Goal: Task Accomplishment & Management: Manage account settings

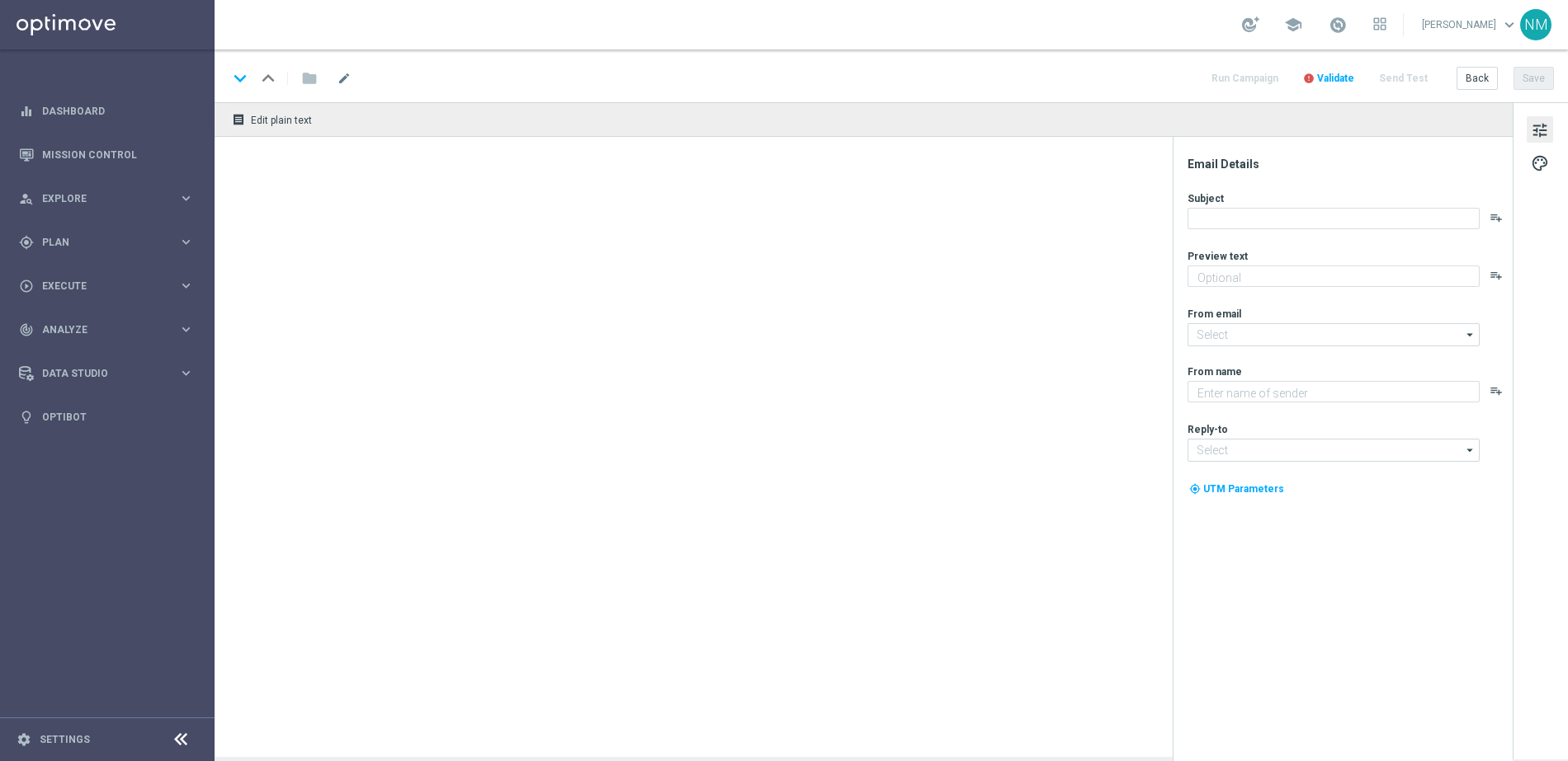
type textarea "Something from us, on us!"
type textarea "Lottoland"
type input "[EMAIL_ADDRESS][DOMAIN_NAME]"
type textarea "Something from us, on us!"
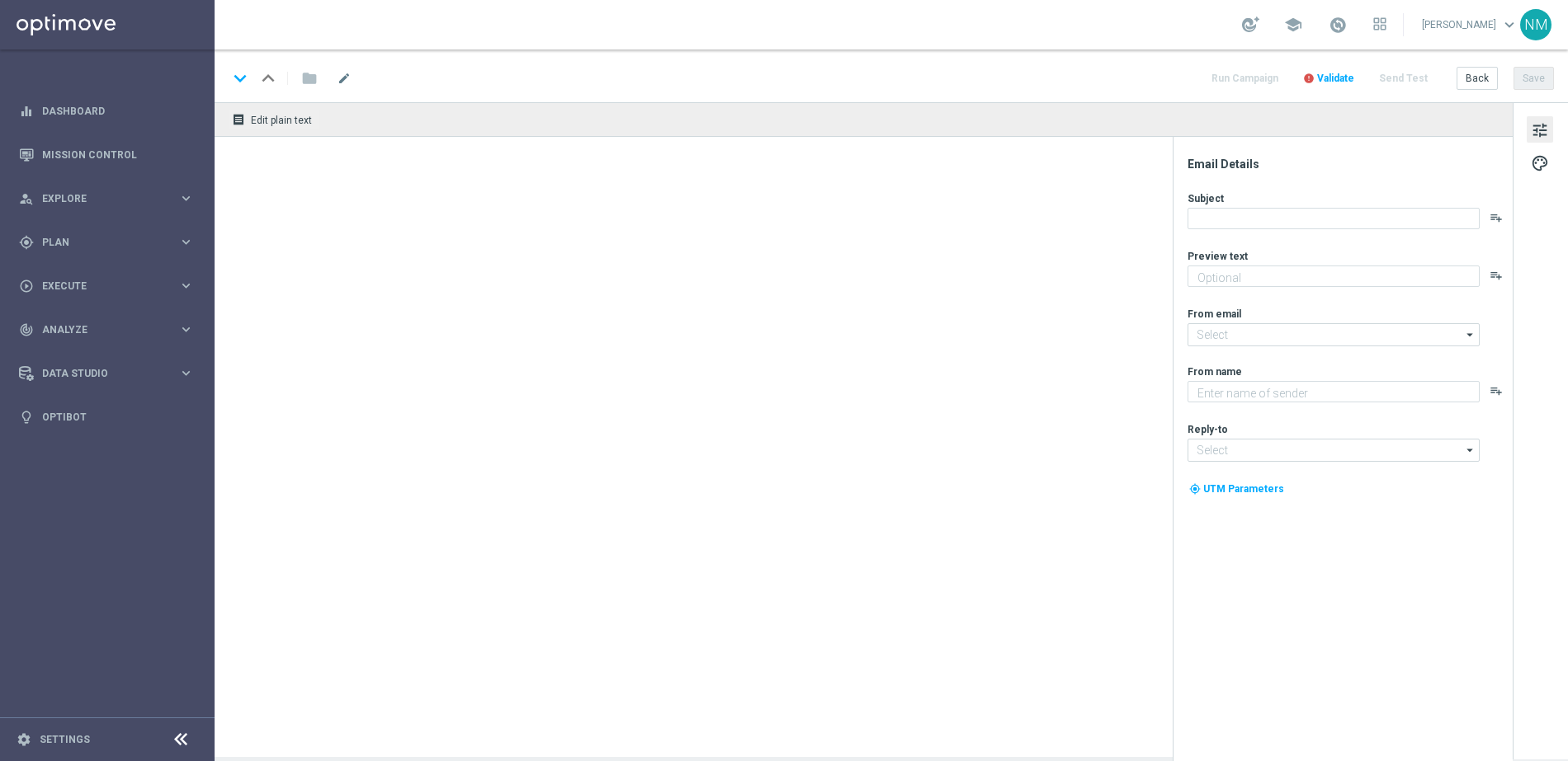
type input "mail@crm.lottoland.com"
type textarea "Lottoland"
type input "support@lottoland.co.uk"
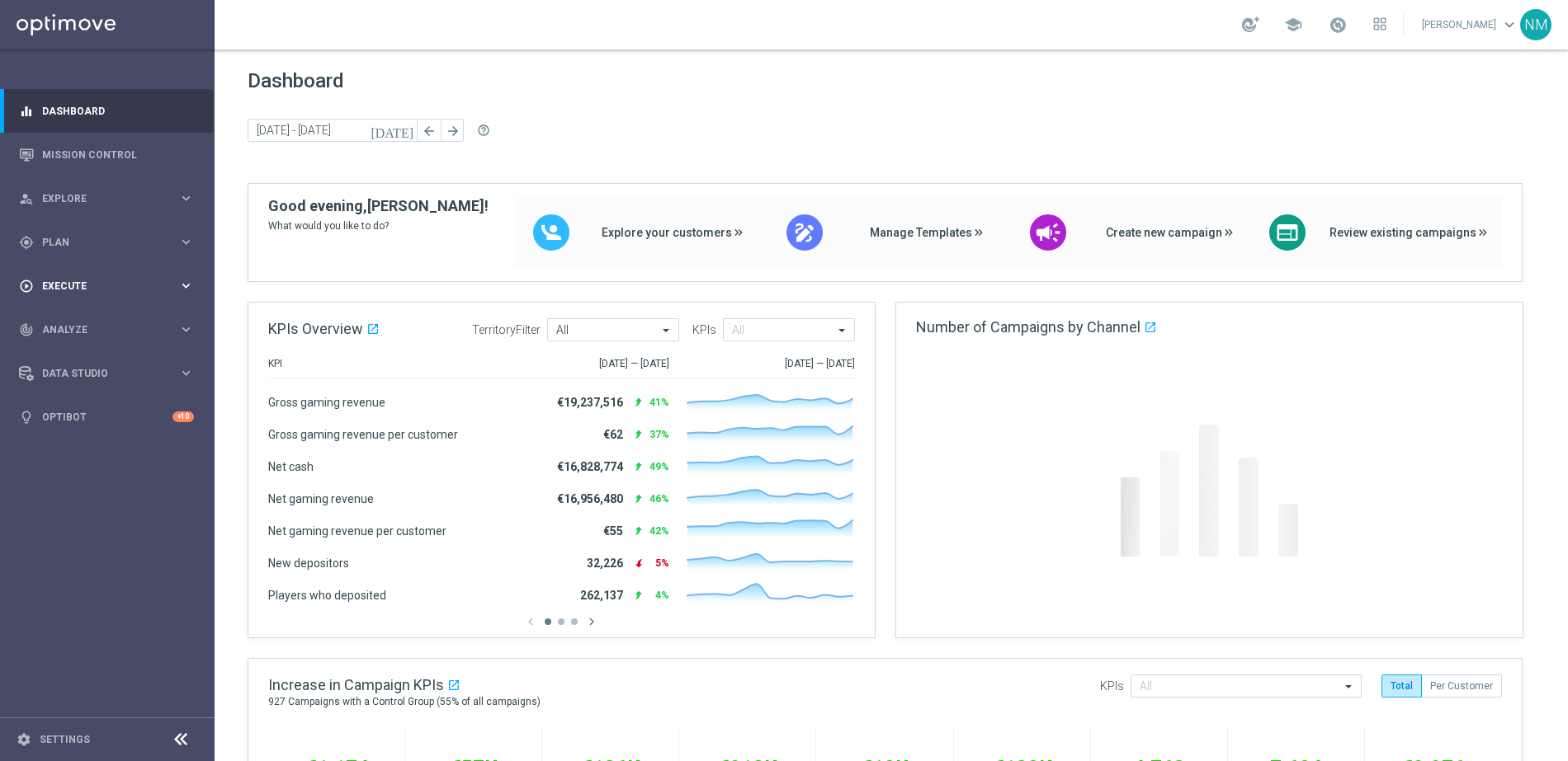
click at [141, 292] on div "play_circle_outline Execute" at bounding box center [99, 287] width 160 height 15
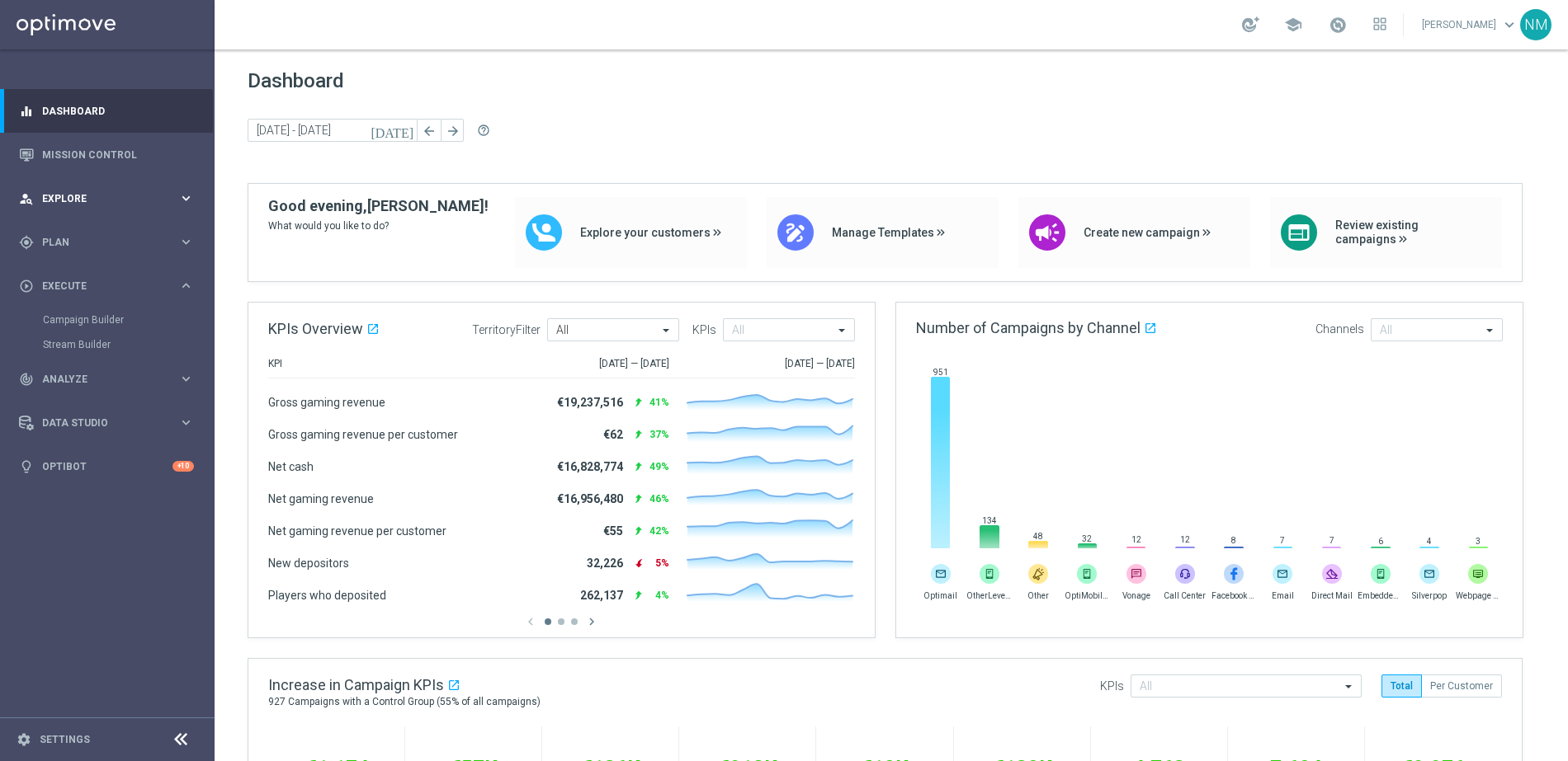
click at [99, 211] on div "person_search Explore keyboard_arrow_right" at bounding box center [106, 198] width 213 height 43
click at [92, 217] on div "person_search Explore keyboard_arrow_right" at bounding box center [106, 198] width 213 height 43
click at [91, 241] on span "Plan" at bounding box center [109, 242] width 136 height 10
click at [81, 281] on link "Target Groups" at bounding box center [107, 276] width 129 height 13
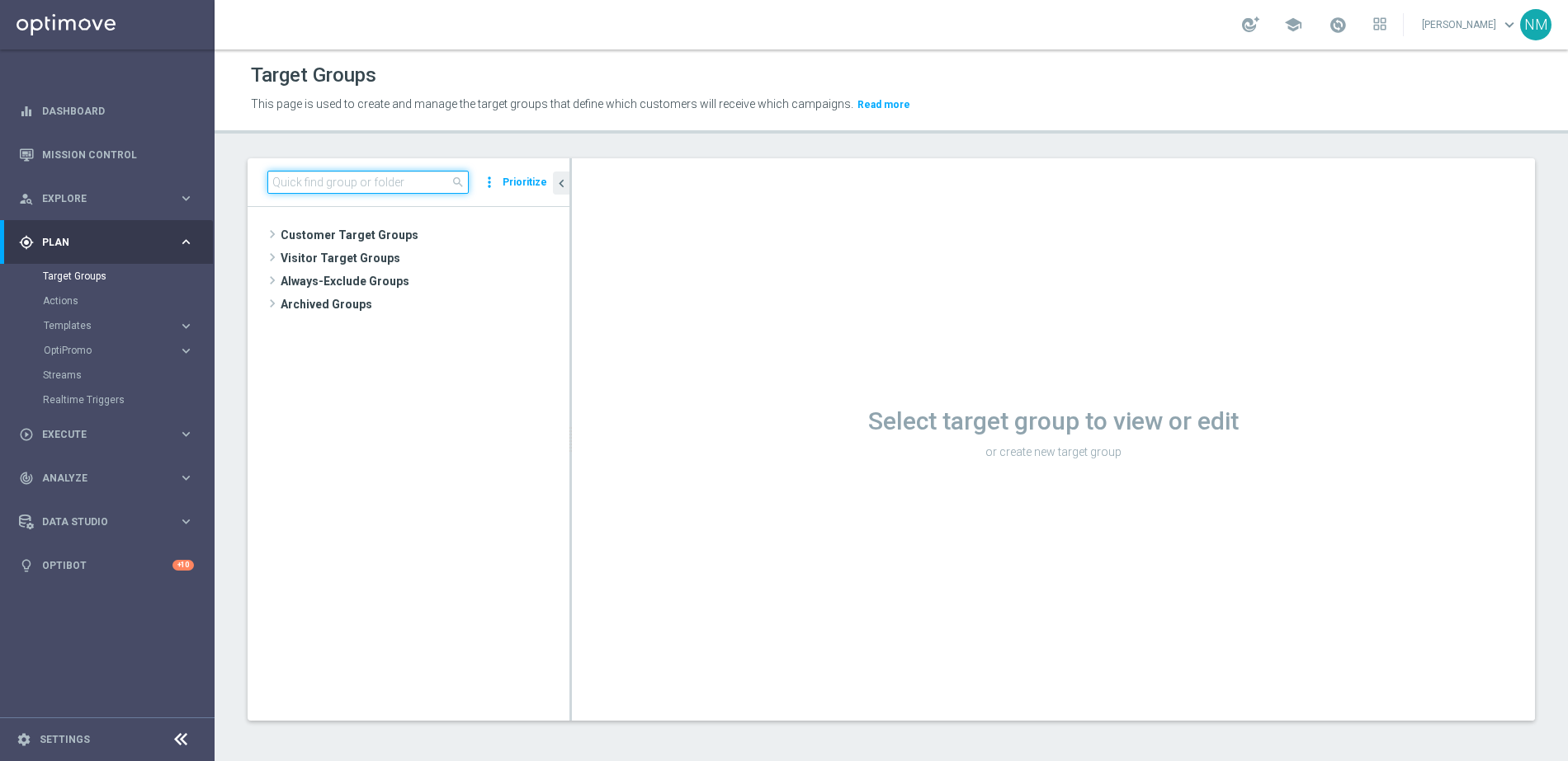
click at [415, 183] on input at bounding box center [368, 182] width 201 height 23
paste input "UK_CASINO_EMAIL | HVC_PlayerIdentification_BigWin"
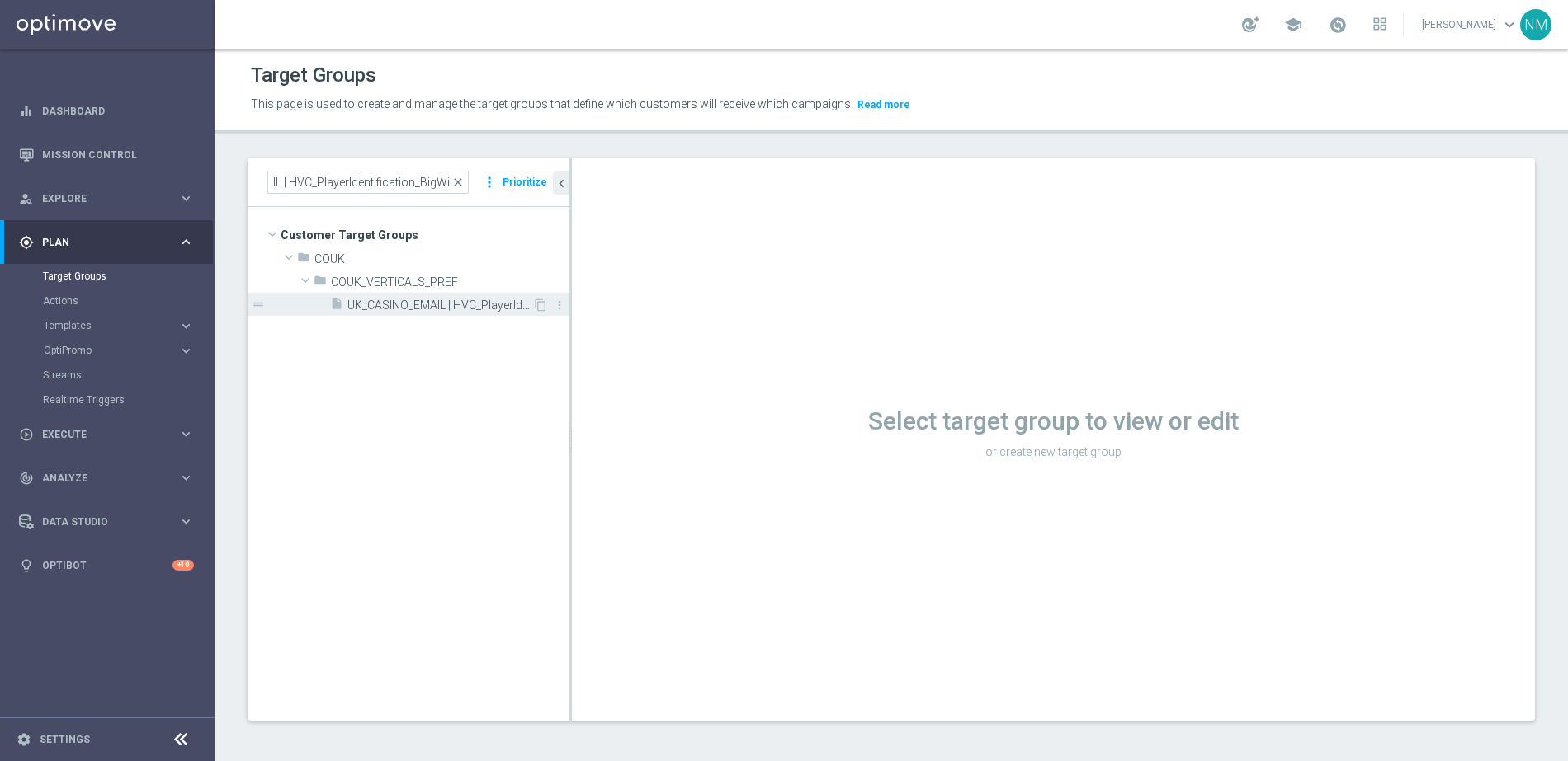
click at [396, 305] on span "UK_CASINO_EMAIL | HVC_PlayerIdentification_BigWin" at bounding box center [440, 305] width 185 height 14
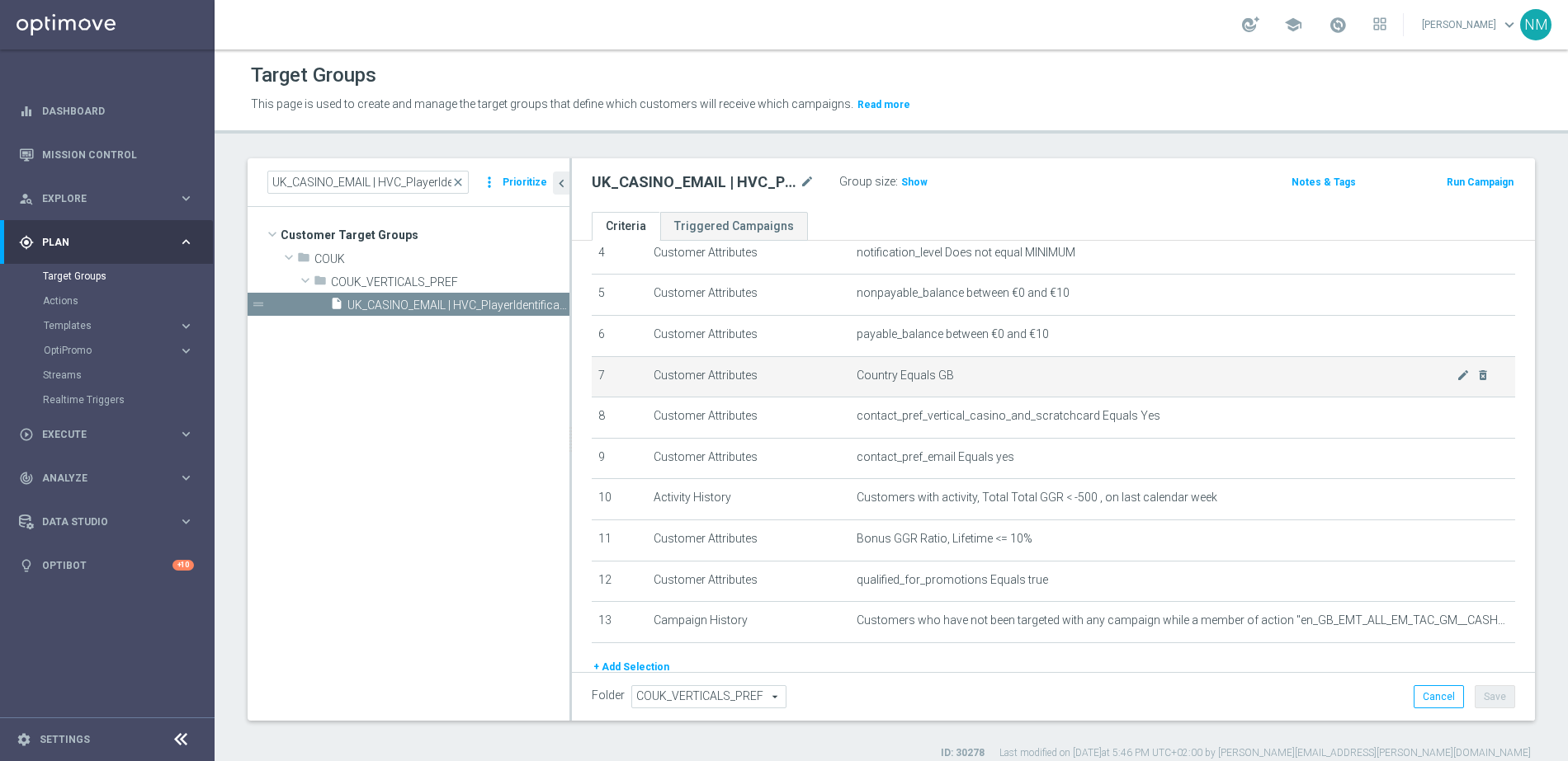
scroll to position [192, 0]
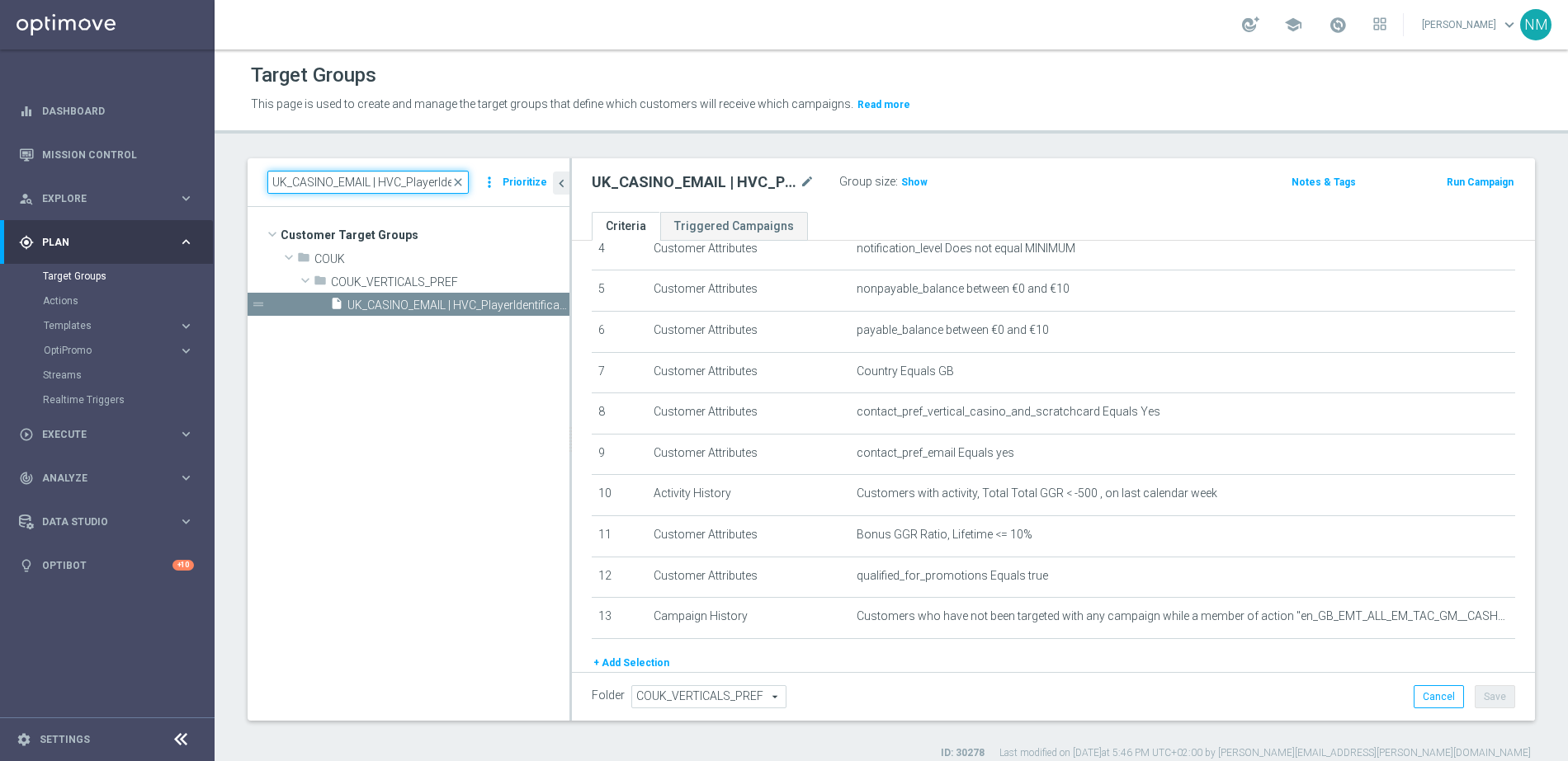
click at [402, 177] on input "UK_CASINO_EMAIL | HVC_PlayerIdentification_BigWin" at bounding box center [368, 182] width 201 height 23
paste input ""UK_CASINO_EMAIL | Games React | 15 Free Spins | Excl. Sports, Live Casino ""
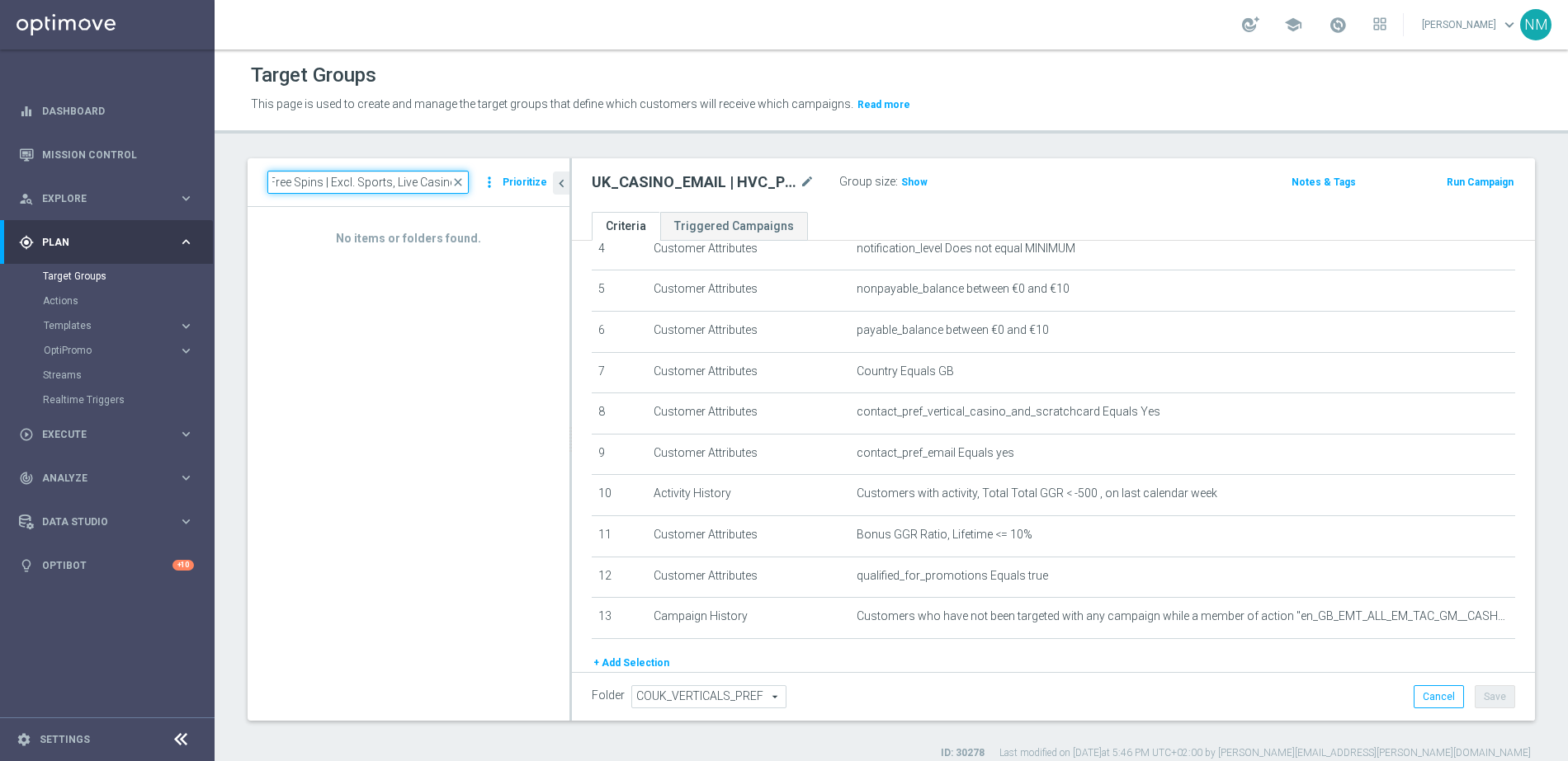
scroll to position [0, 204]
click at [283, 181] on input ""UK_CASINO_EMAIL | Games React | 15 Free Spins | Excl. Sports, Live Casino" at bounding box center [368, 182] width 201 height 23
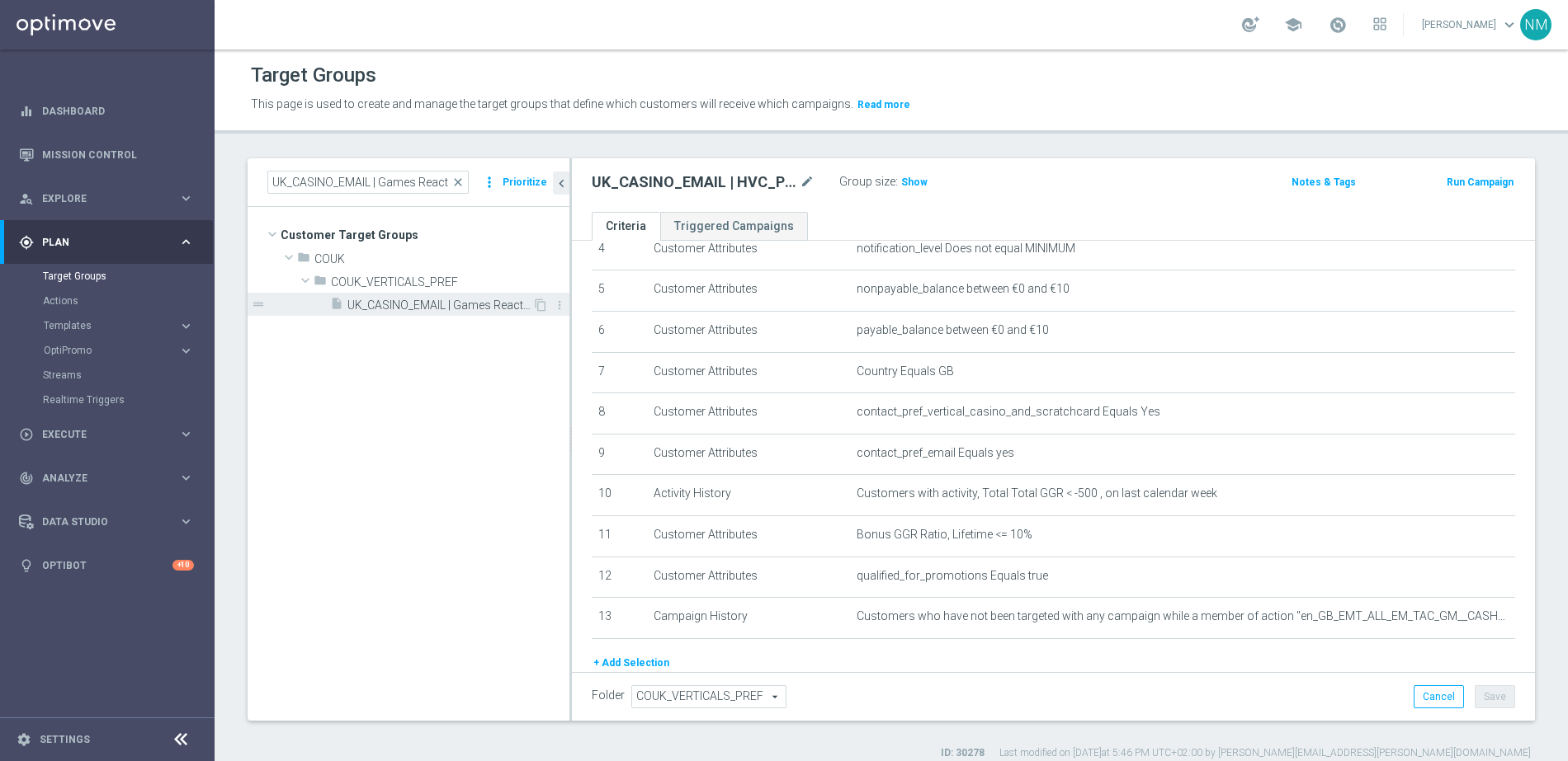
click at [410, 296] on div "insert_drive_file UK_CASINO_EMAIL | Games React | 15 Free Spins | Excl. Sports,…" at bounding box center [431, 305] width 202 height 23
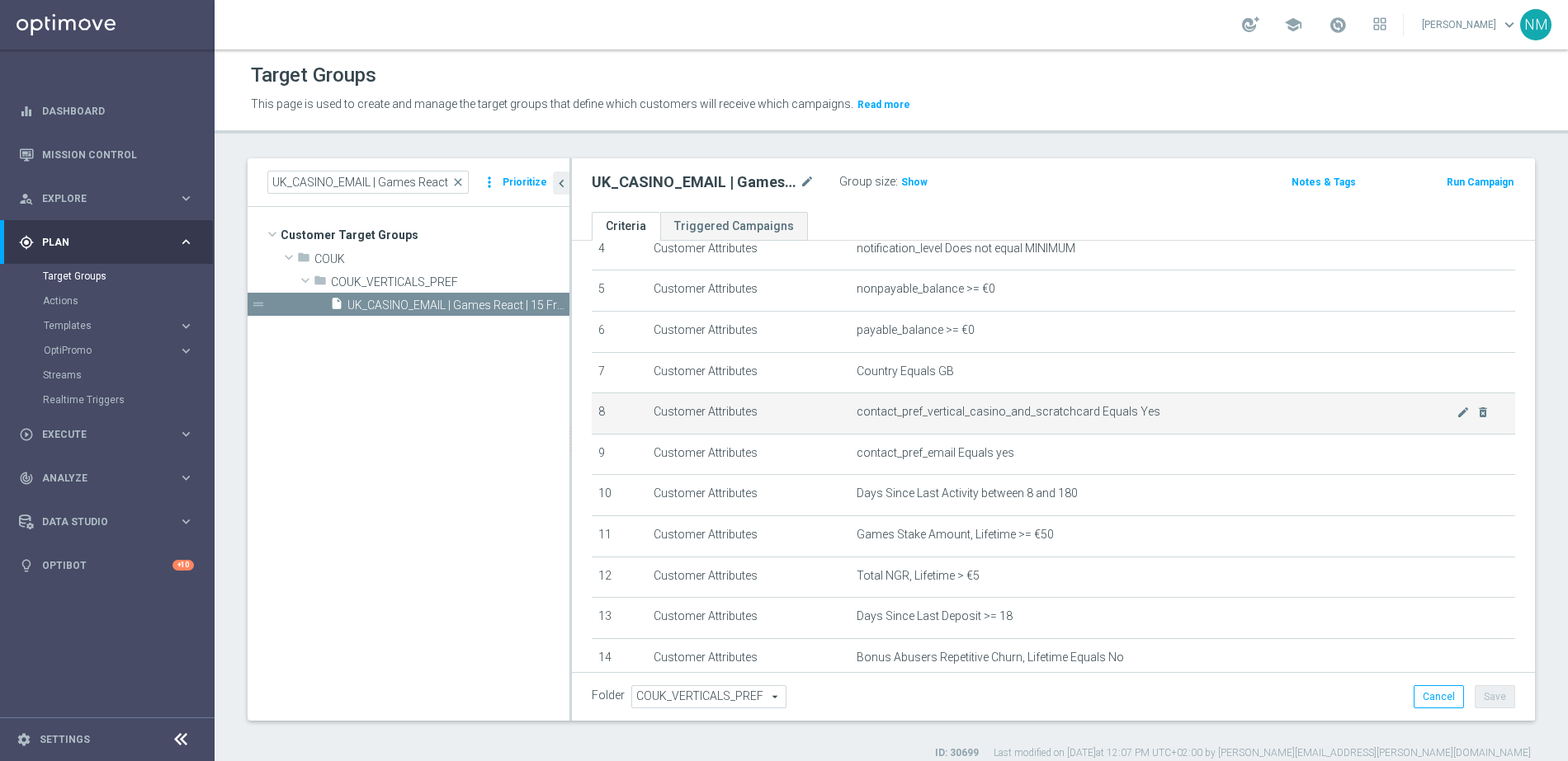
scroll to position [374, 0]
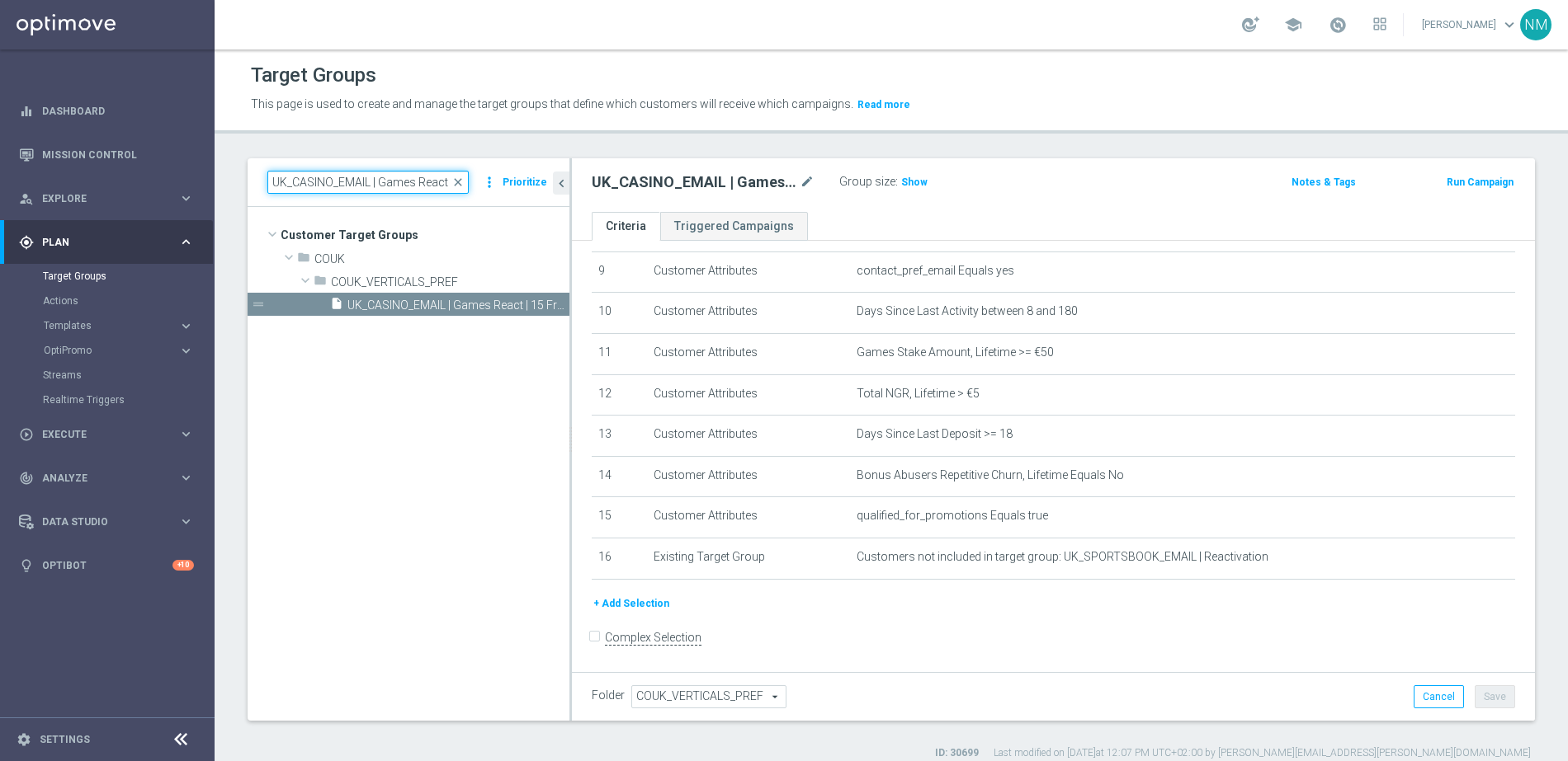
click at [420, 185] on input "UK_CASINO_EMAIL | Games React | 15 Free Spins | Excl. Sports, Live Casino" at bounding box center [368, 182] width 201 height 23
paste input "RICHINBOX | NOT ON APP YET"
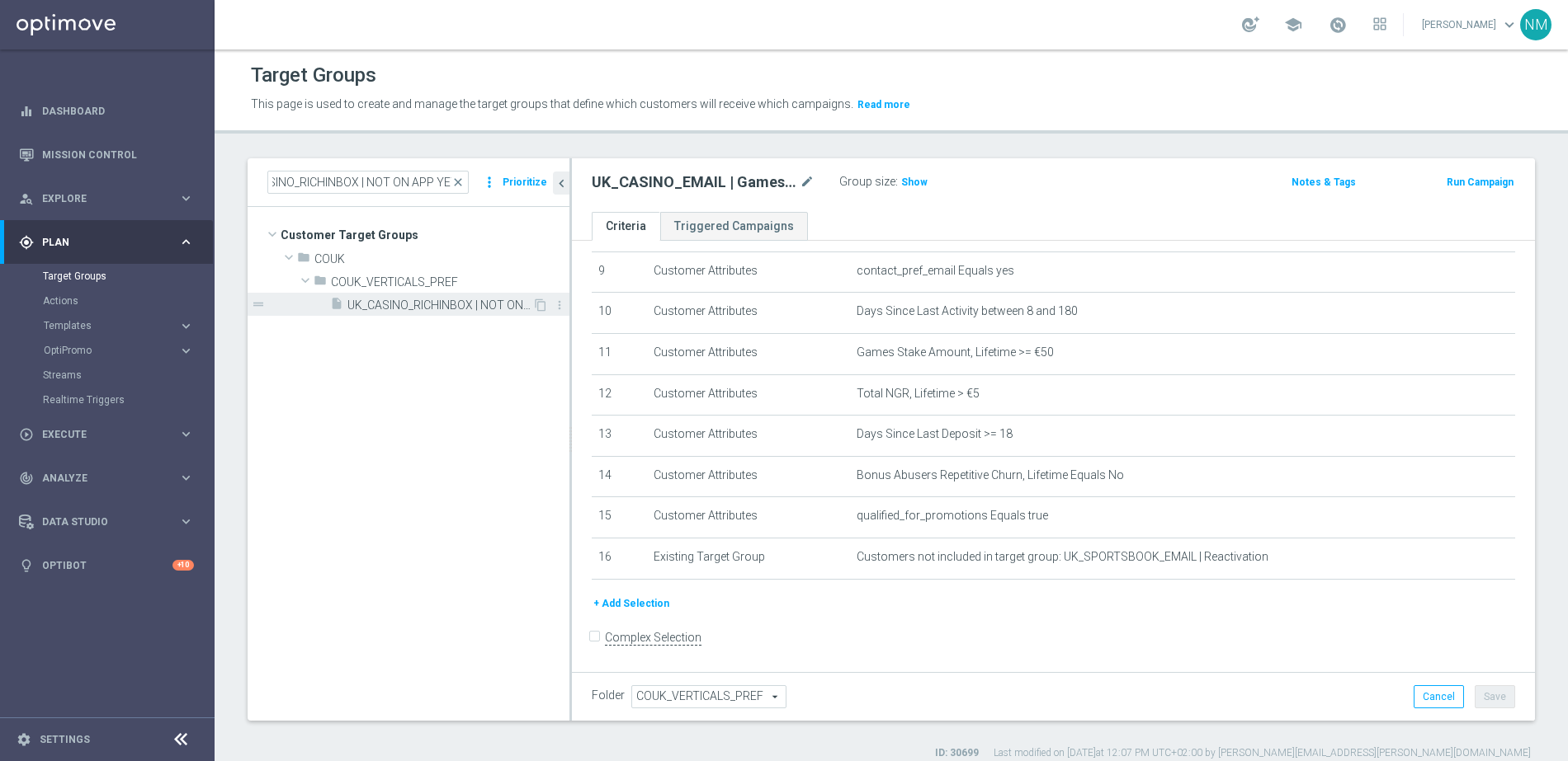
click at [433, 298] on span "UK_CASINO_RICHINBOX | NOT ON APP YET" at bounding box center [440, 305] width 185 height 14
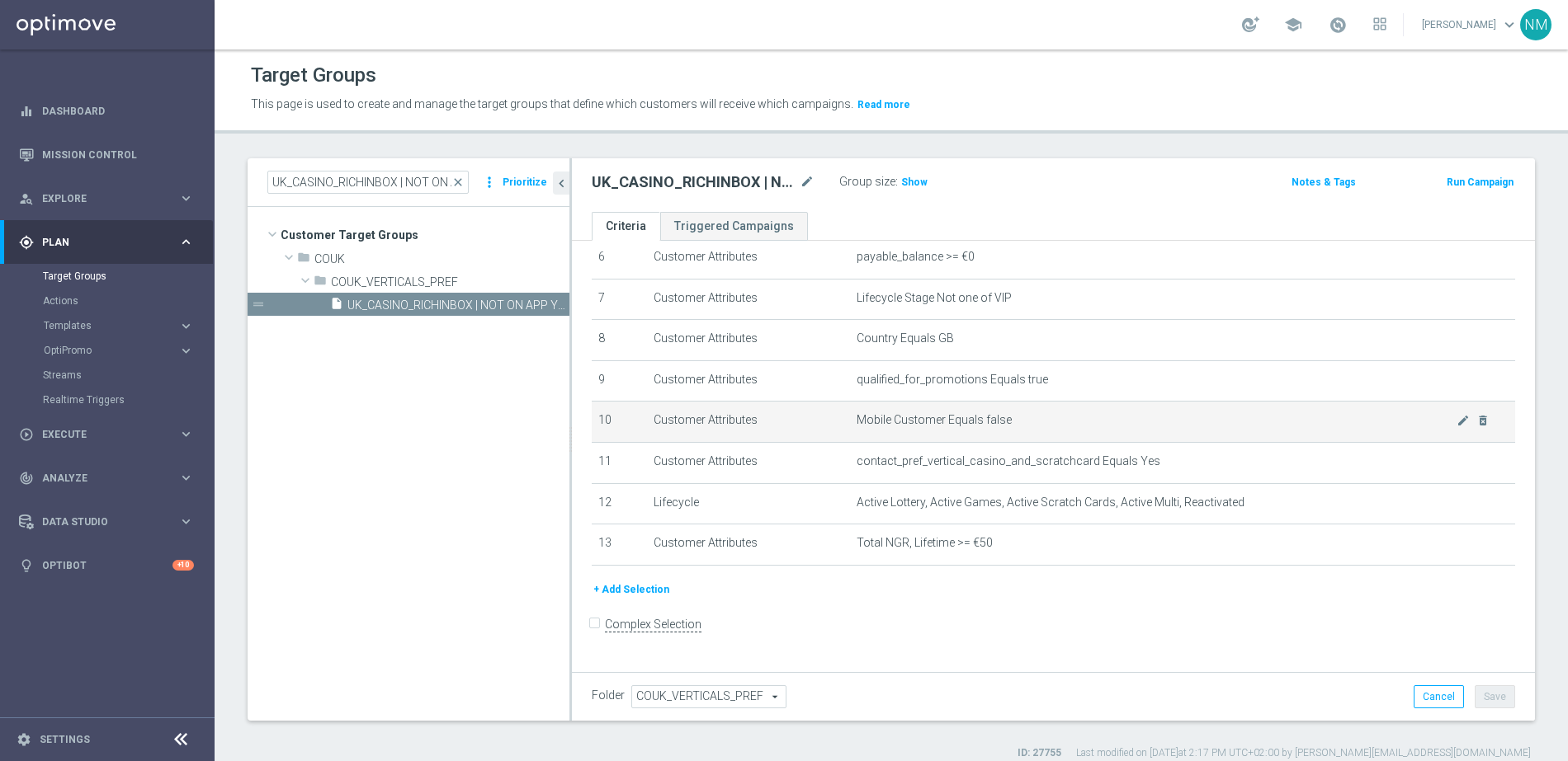
scroll to position [251, 0]
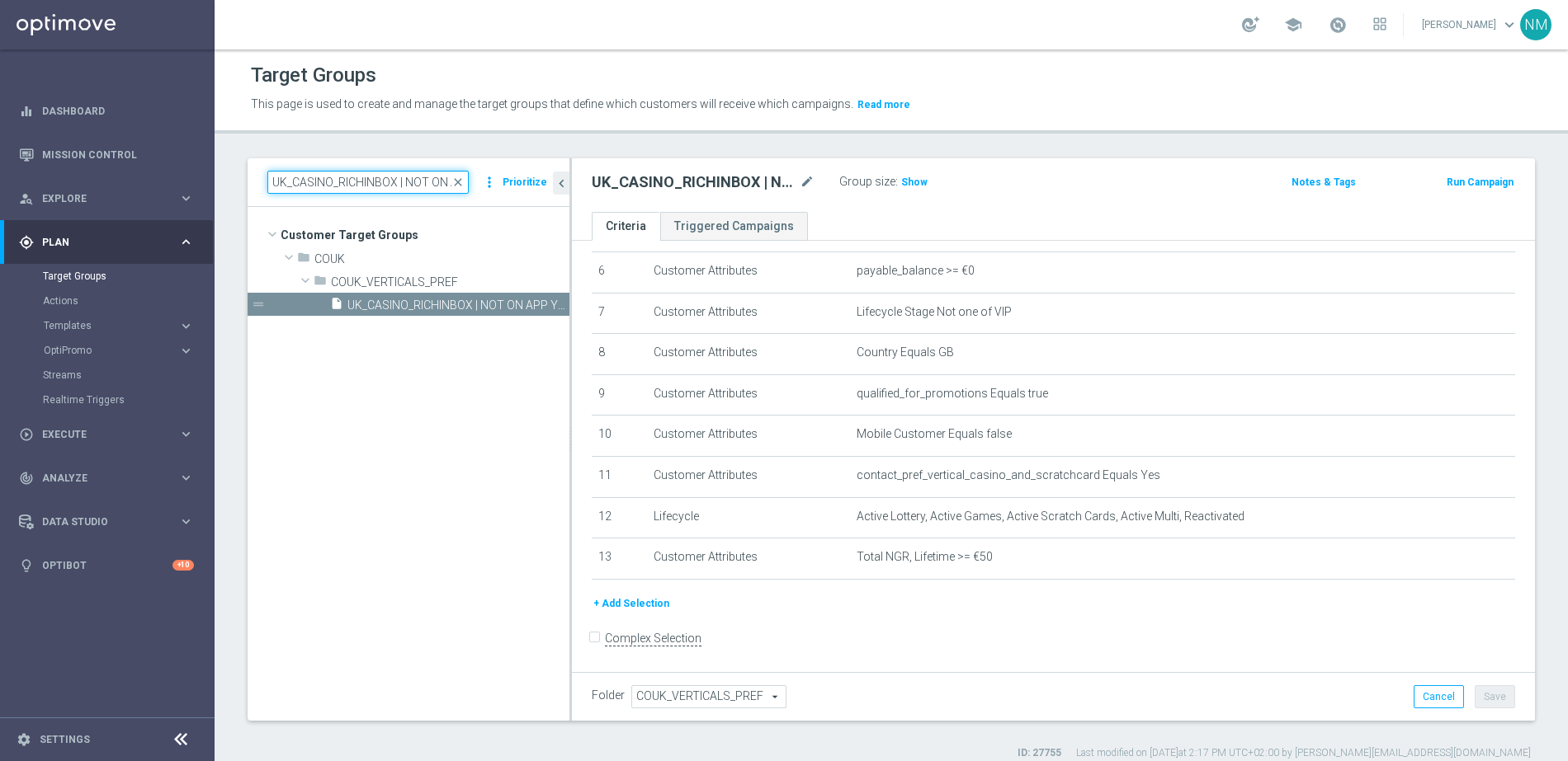
click at [394, 178] on input "UK_CASINO_RICHINBOX | NOT ON APP YET" at bounding box center [368, 182] width 201 height 23
paste input "EMAIL | Games React Follow Up | Non Deps after 7 days"
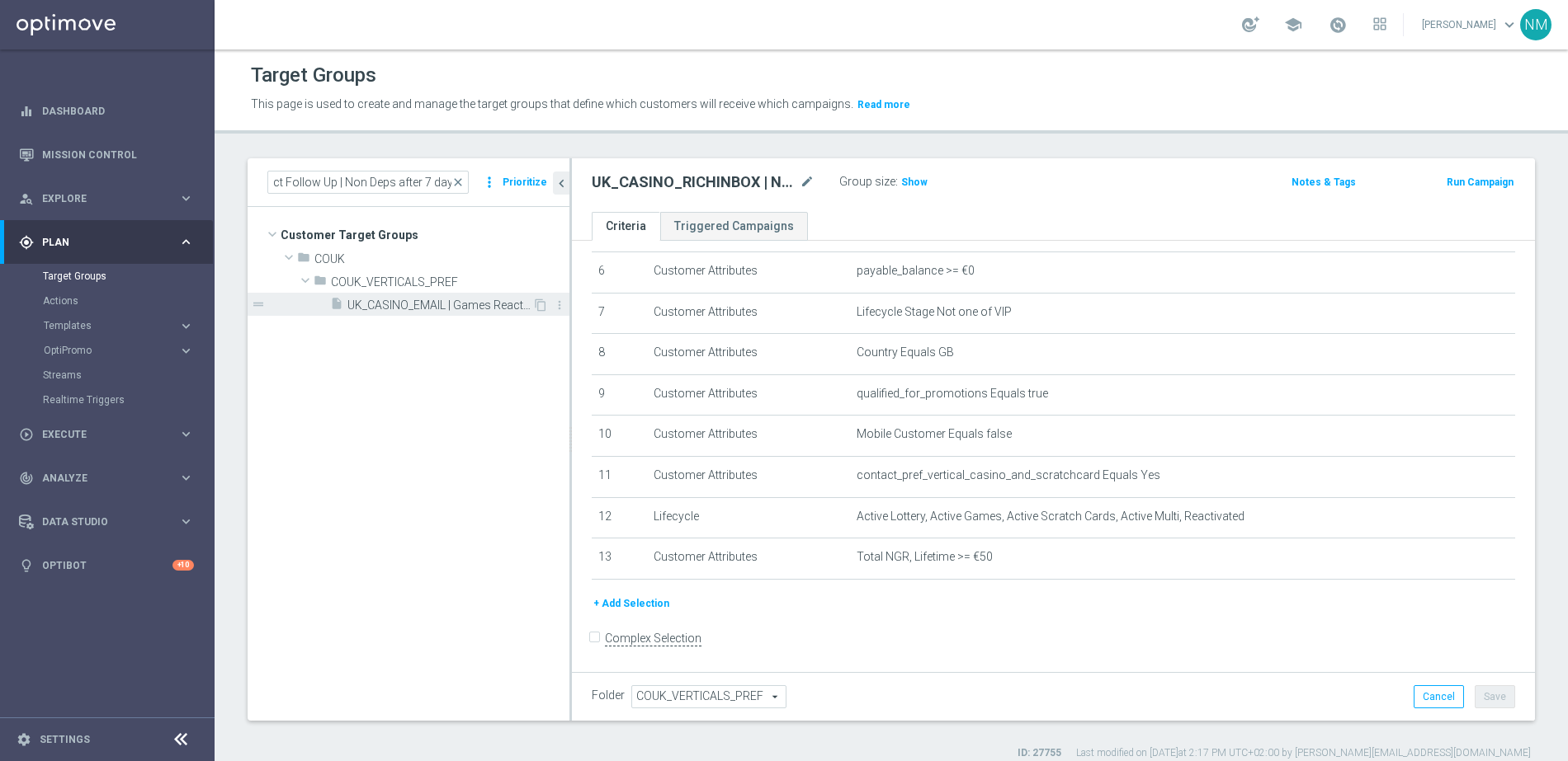
click at [446, 305] on span "UK_CASINO_EMAIL | Games React Follow Up | Non Deps after 7 days" at bounding box center [440, 305] width 185 height 14
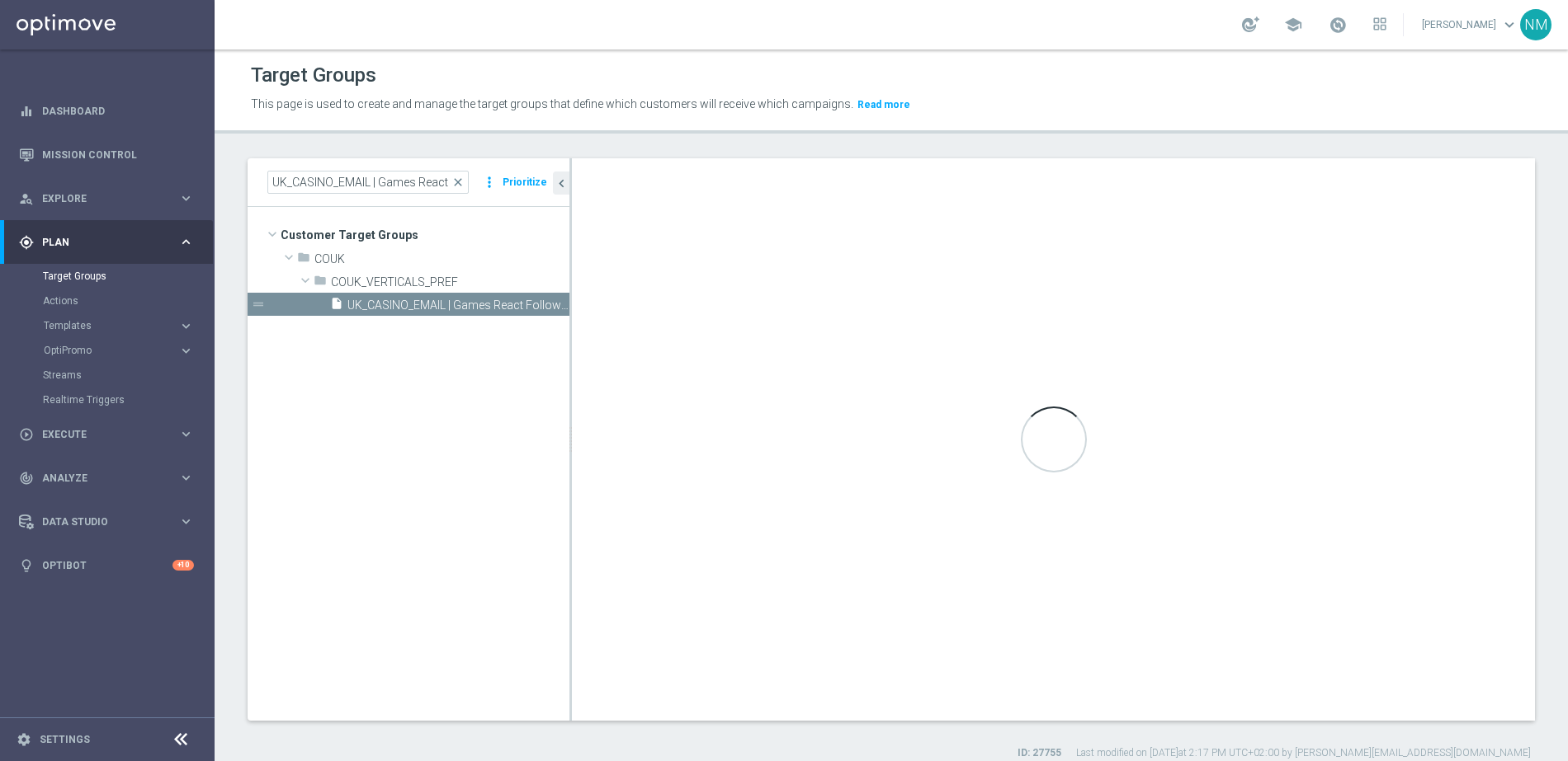
scroll to position [236, 0]
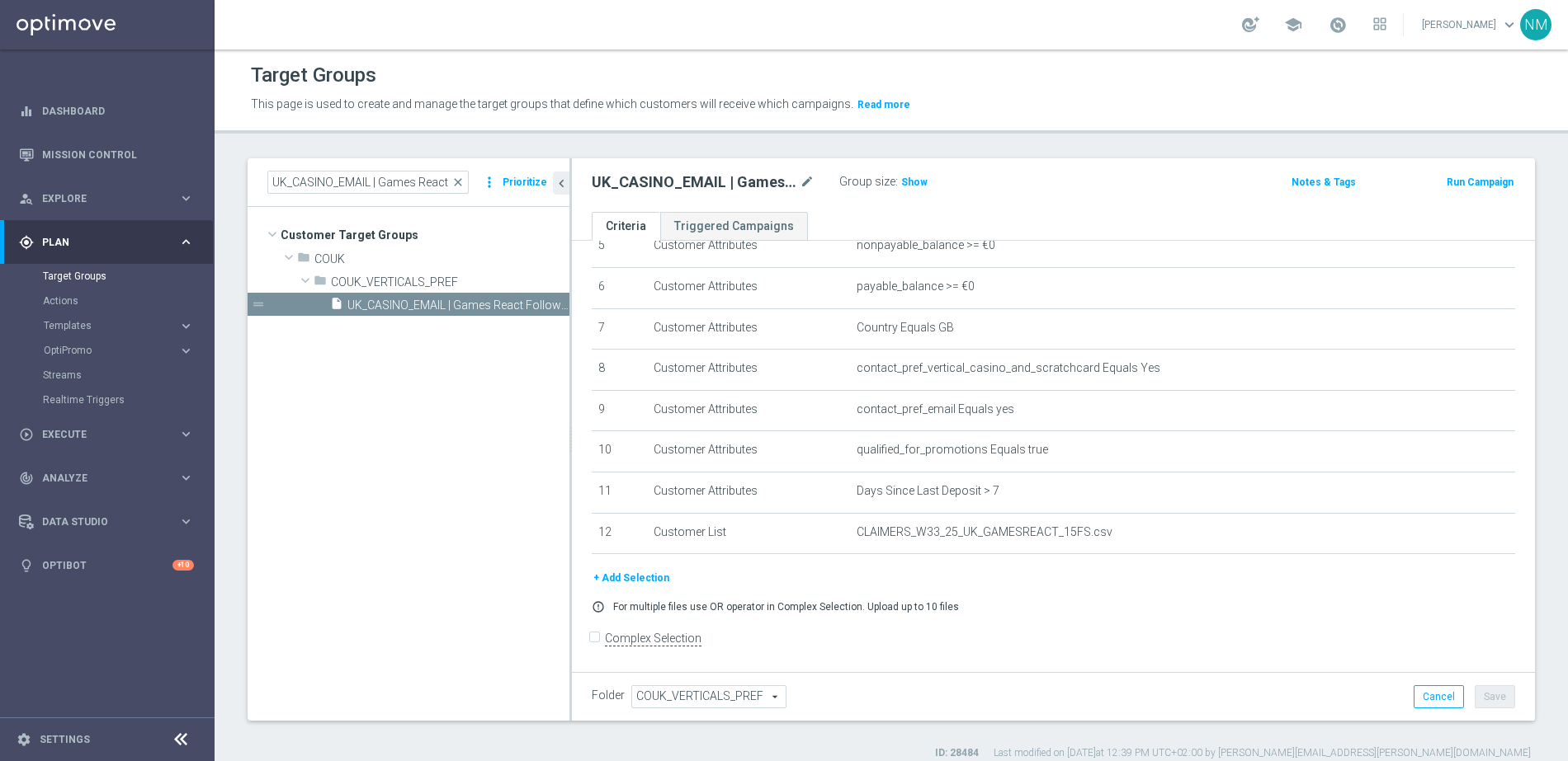
click at [396, 165] on div "UK_CASINO_EMAIL | Games React Follow Up | Non Deps after 7 days close more_vert…" at bounding box center [408, 183] width 322 height 48
click at [397, 175] on input "UK_CASINO_EMAIL | Games React Follow Up | Non Deps after 7 days" at bounding box center [368, 182] width 201 height 23
paste input "APP"
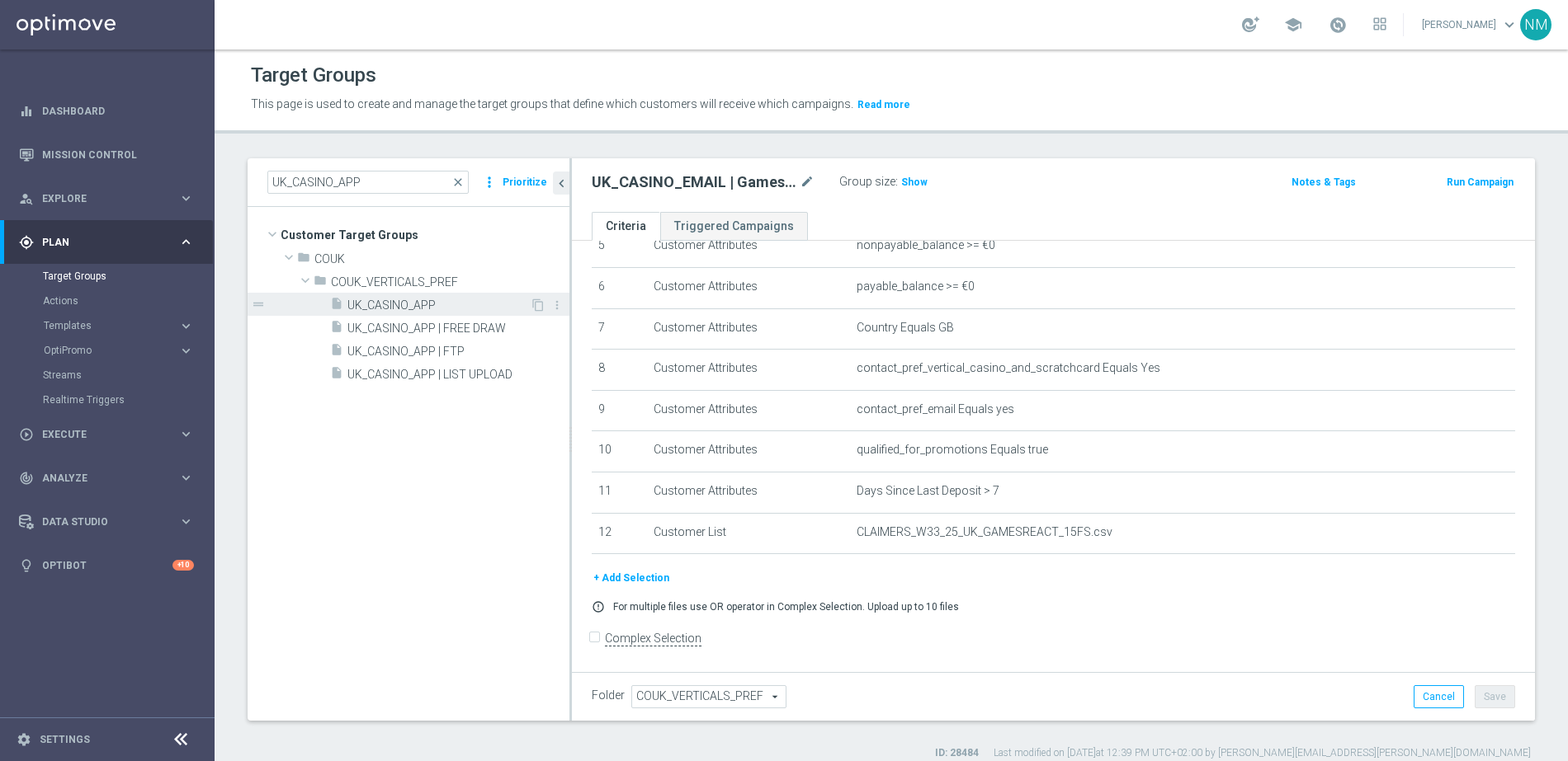
click at [410, 305] on span "UK_CASINO_APP" at bounding box center [439, 305] width 182 height 14
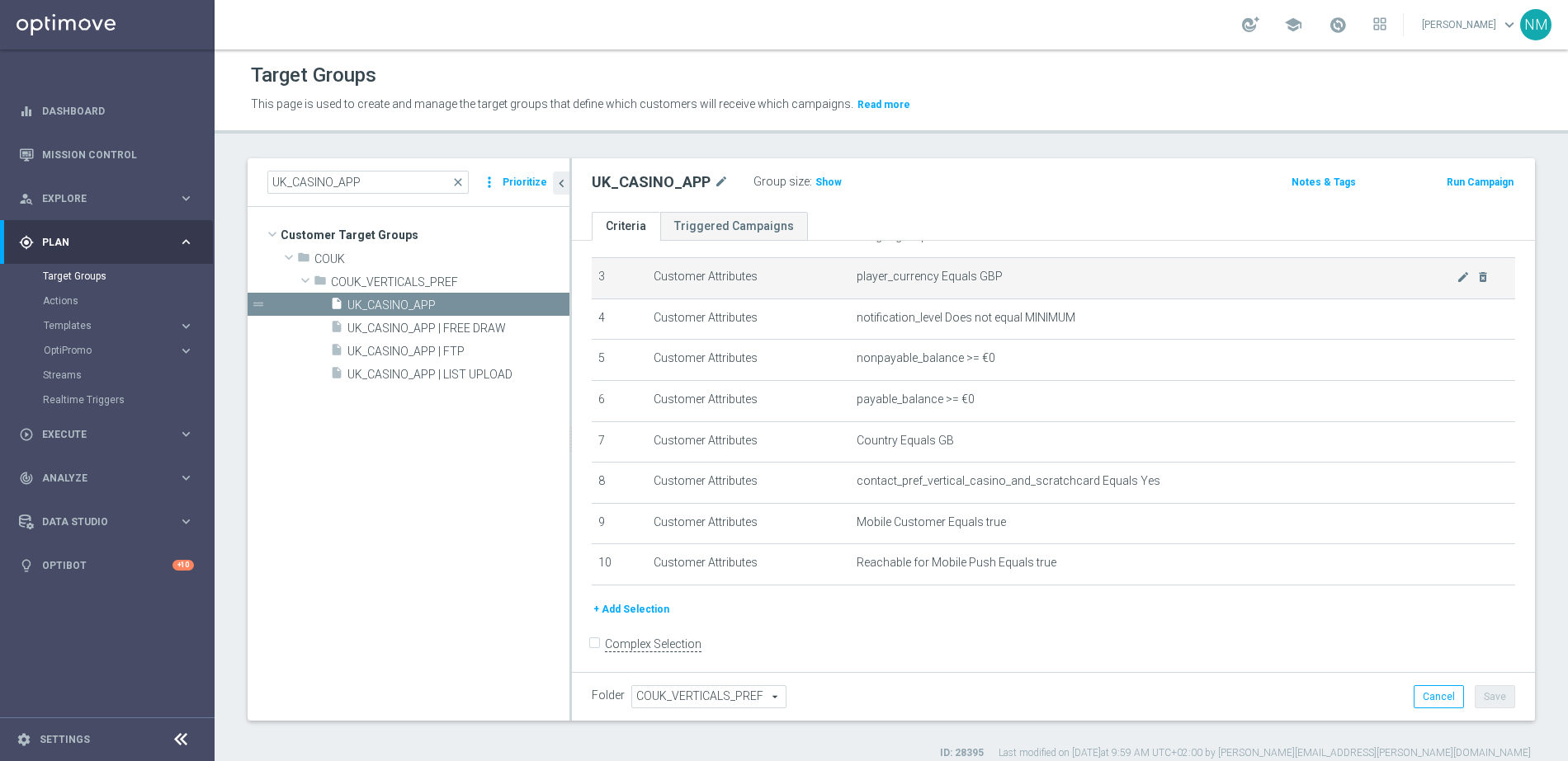
scroll to position [129, 0]
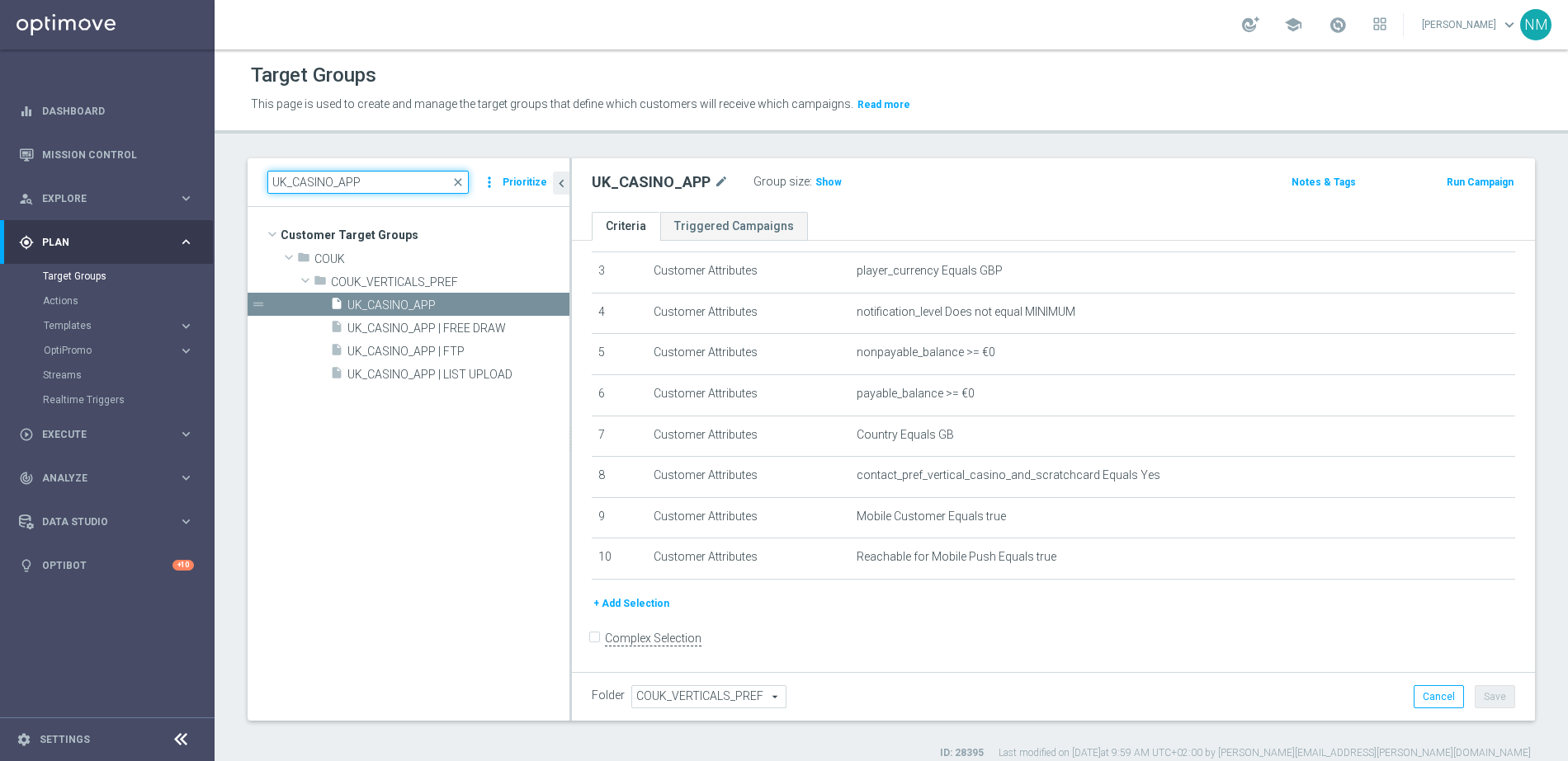
click at [399, 180] on input "UK_CASINO_APP" at bounding box center [368, 182] width 201 height 23
paste input "EMAIL | Stake >= 10 last 90 days"
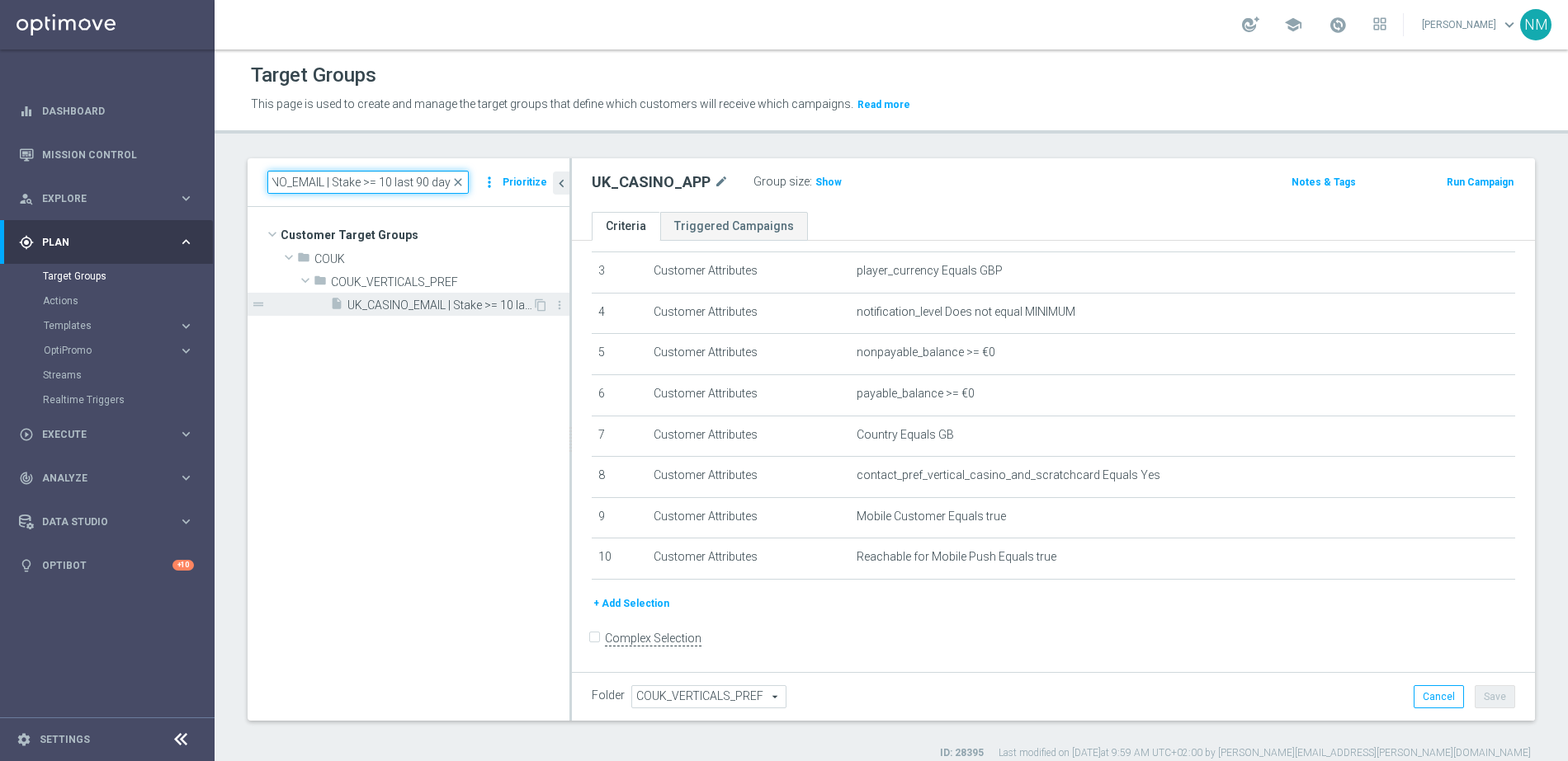
type input "UK_CASINO_EMAIL | Stake >= 10 last 90 days"
click at [466, 301] on span "UK_CASINO_EMAIL | Stake >= 10 last 90 days" at bounding box center [440, 305] width 185 height 14
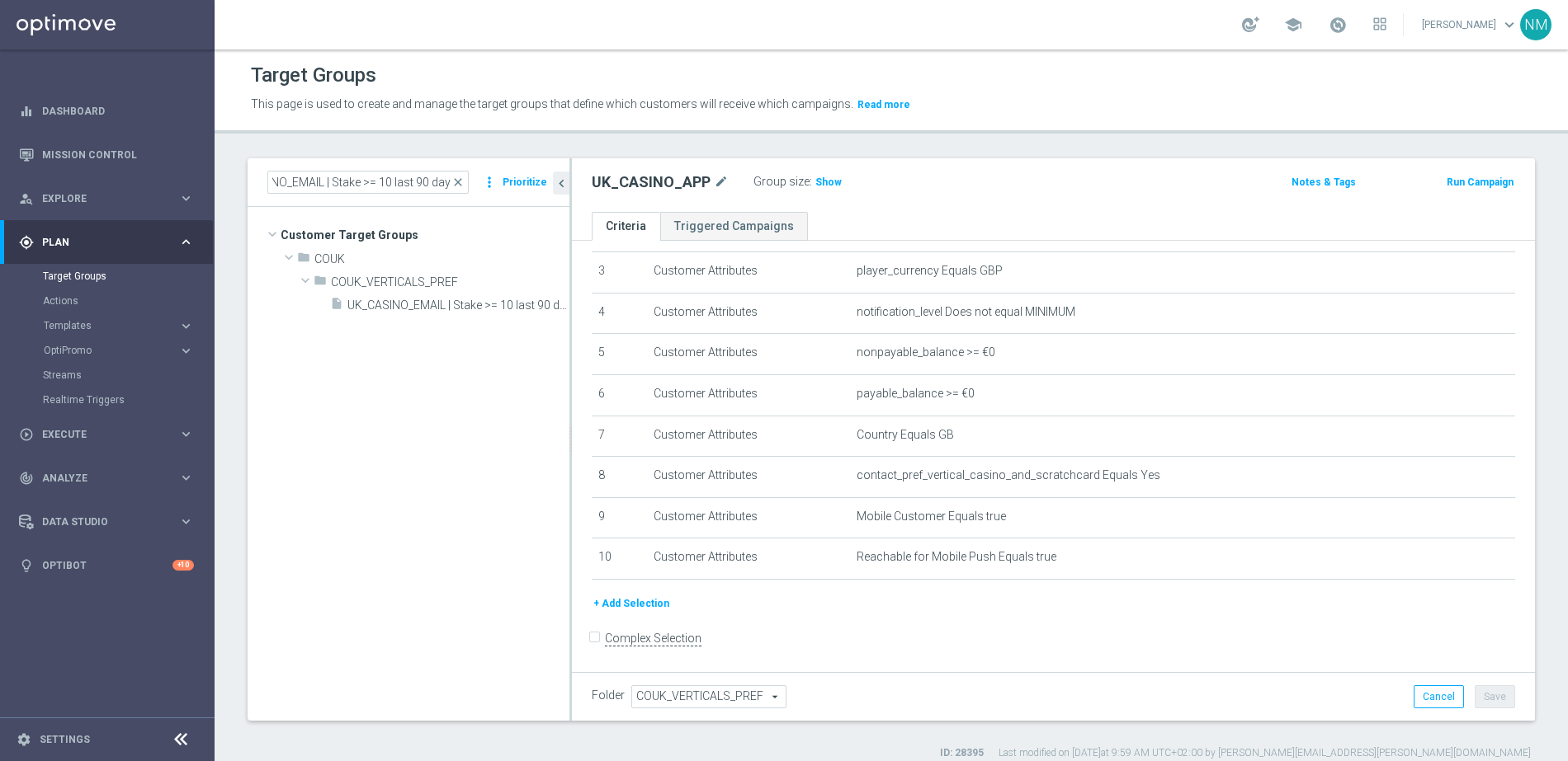
scroll to position [0, 0]
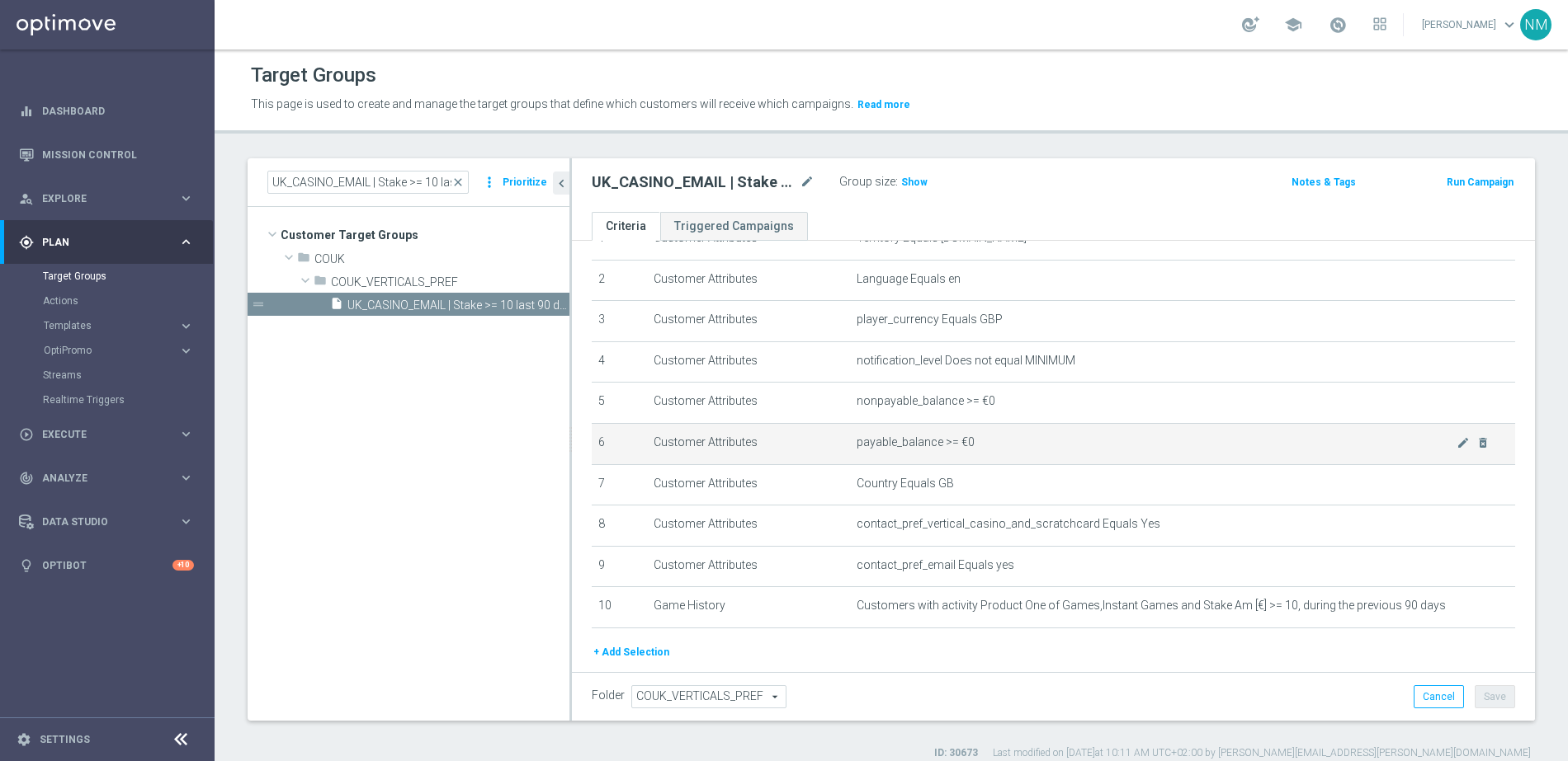
scroll to position [79, 0]
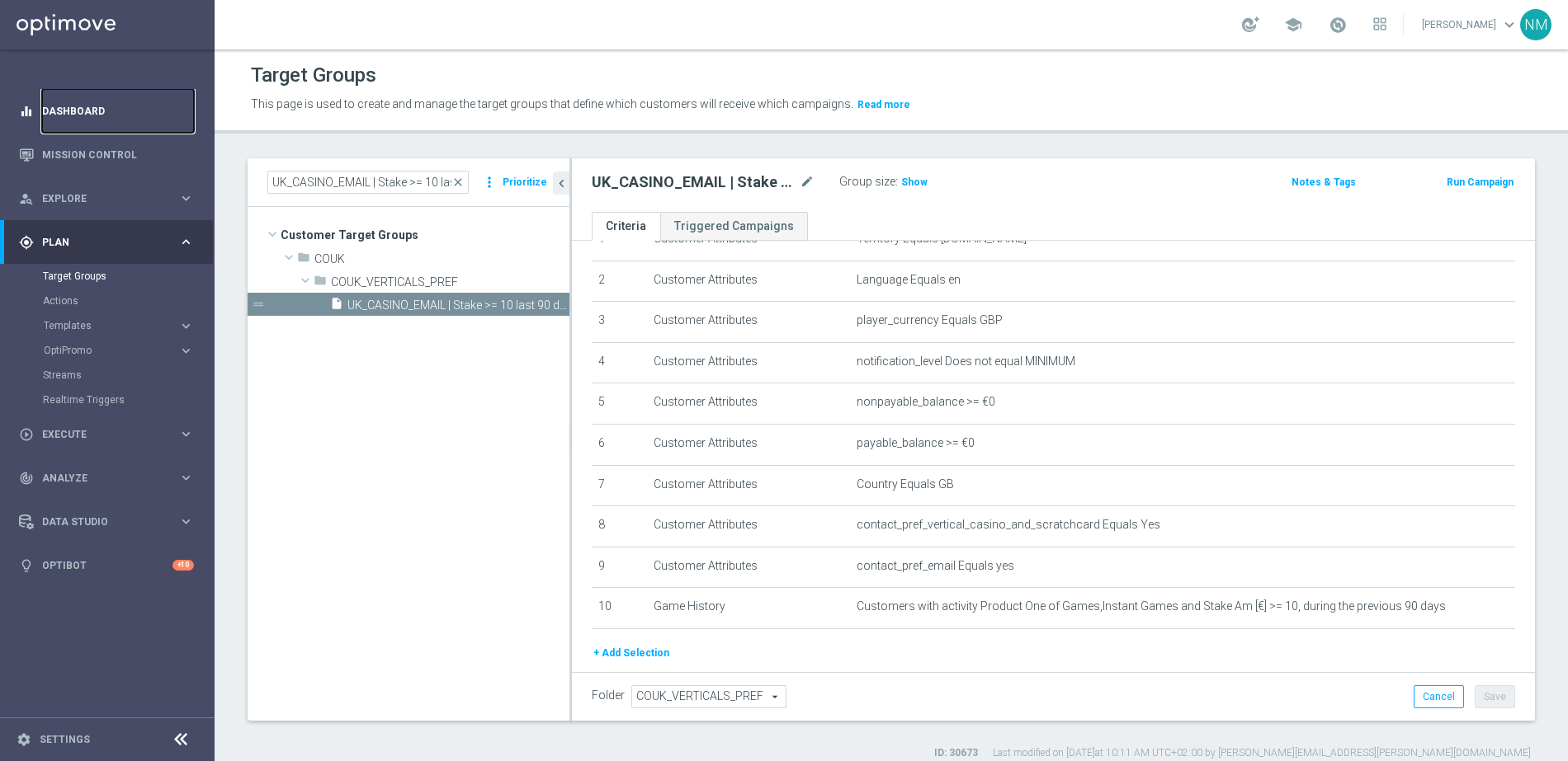
click at [89, 107] on link "Dashboard" at bounding box center [118, 111] width 152 height 43
